Goal: Navigation & Orientation: Find specific page/section

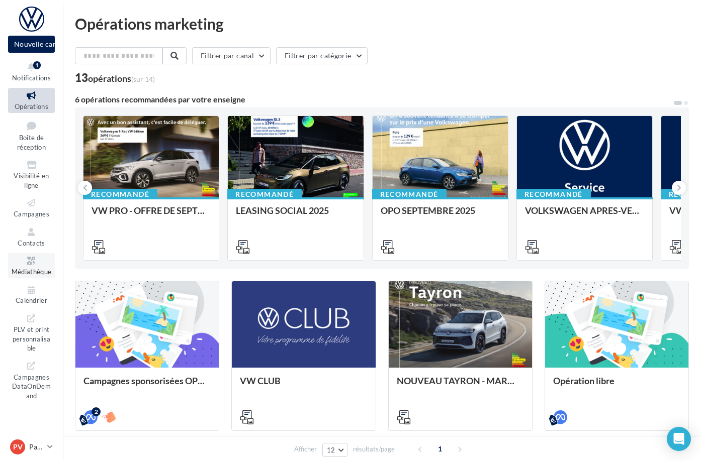
click at [46, 268] on span "Médiathèque" at bounding box center [32, 272] width 40 height 8
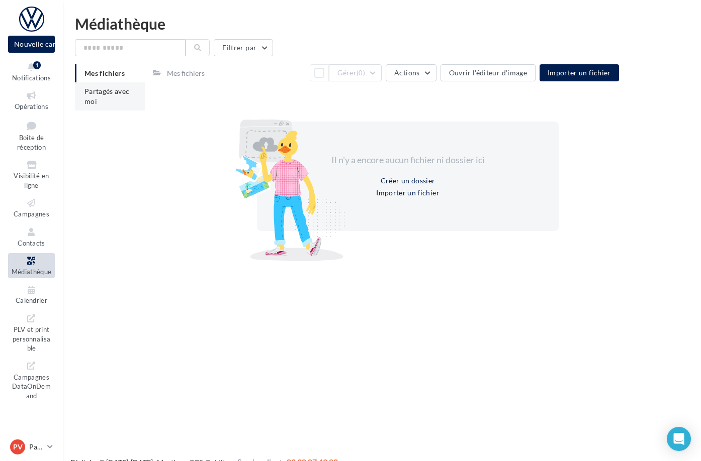
click at [130, 92] on span "Partagés avec moi" at bounding box center [106, 96] width 45 height 19
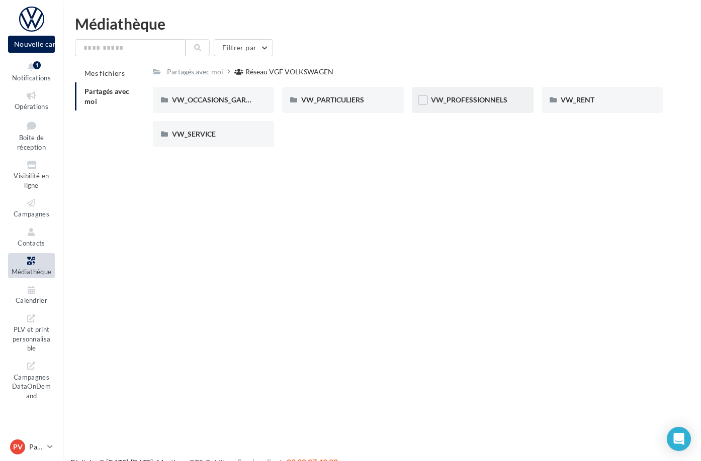
click at [479, 105] on div "VW_PROFESSIONNELS" at bounding box center [472, 100] width 83 height 10
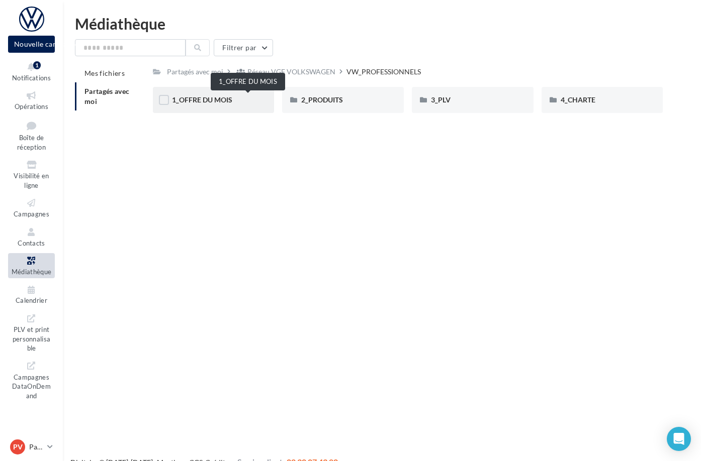
click at [232, 99] on span "1_OFFRE DU MOIS" at bounding box center [202, 99] width 60 height 9
